Goal: Browse casually

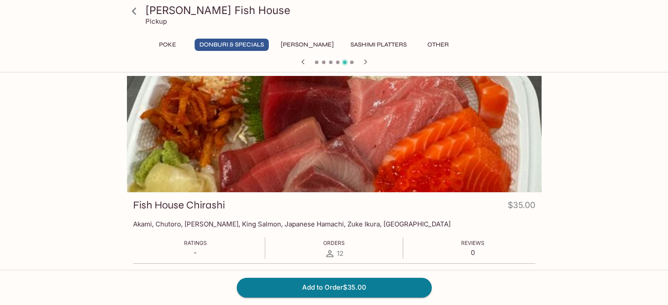
click at [302, 61] on icon "button" at bounding box center [302, 61] width 3 height 5
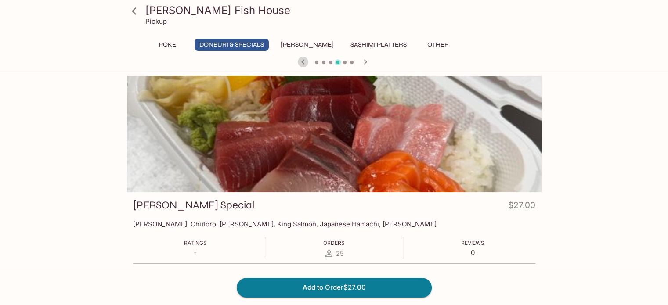
click at [302, 61] on icon "button" at bounding box center [302, 61] width 3 height 5
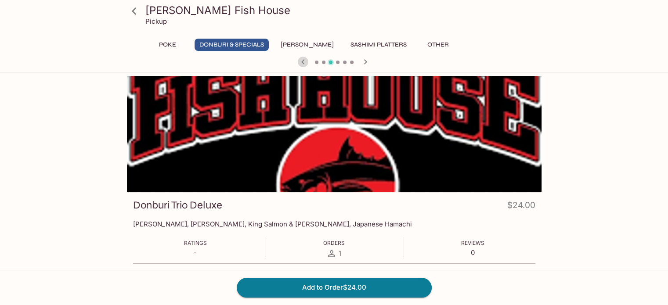
click at [302, 61] on icon "button" at bounding box center [302, 61] width 3 height 5
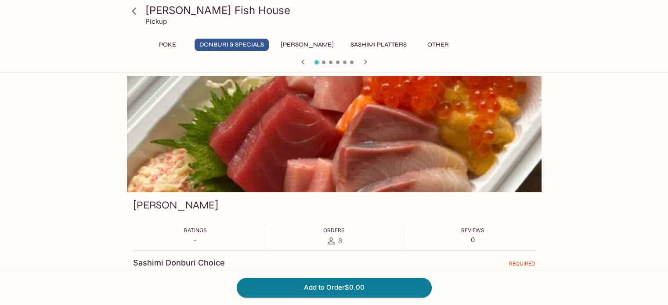
click at [366, 59] on icon "button" at bounding box center [365, 62] width 11 height 11
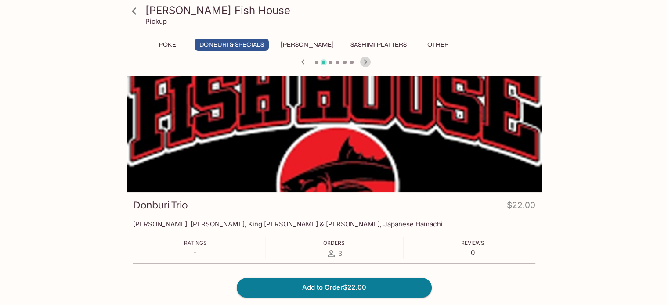
click at [366, 59] on icon "button" at bounding box center [365, 62] width 11 height 11
click at [301, 61] on icon "button" at bounding box center [303, 62] width 11 height 11
click at [366, 61] on icon "button" at bounding box center [365, 62] width 11 height 11
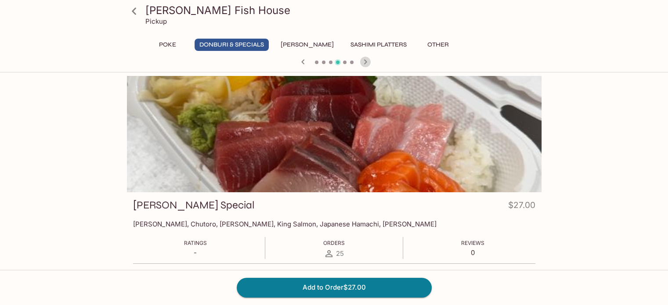
click at [364, 61] on icon "button" at bounding box center [365, 62] width 11 height 11
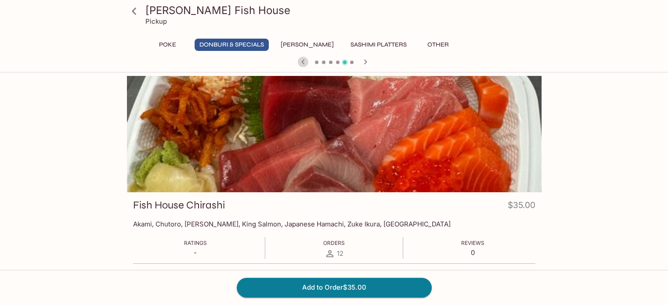
click at [304, 59] on icon "button" at bounding box center [303, 62] width 11 height 11
